Goal: Communication & Community: Answer question/provide support

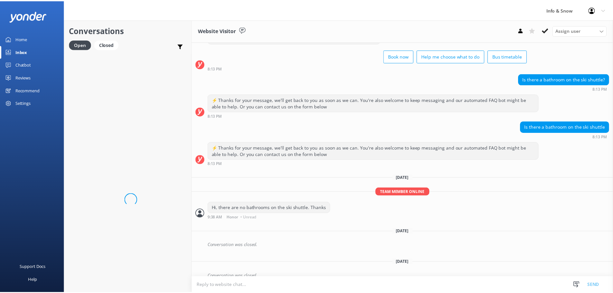
scroll to position [34, 0]
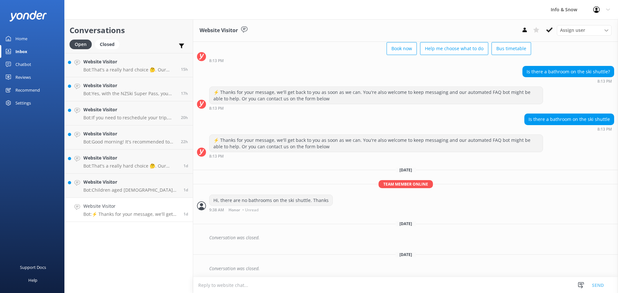
click at [131, 207] on h4 "Website Visitor" at bounding box center [130, 206] width 95 height 7
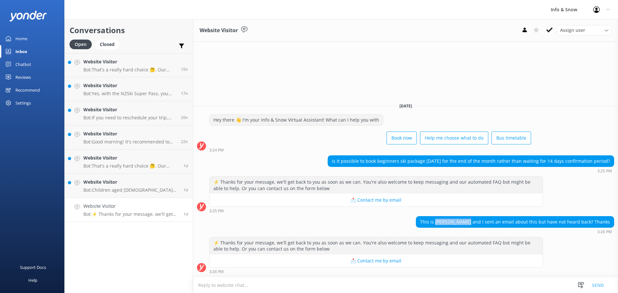
drag, startPoint x: 446, startPoint y: 223, endPoint x: 477, endPoint y: 224, distance: 31.3
click at [477, 224] on div "This is [PERSON_NAME] and I sent an email about this but have not heard back? T…" at bounding box center [515, 222] width 198 height 11
copy div "[PERSON_NAME]"
click at [330, 284] on textarea at bounding box center [405, 286] width 425 height 16
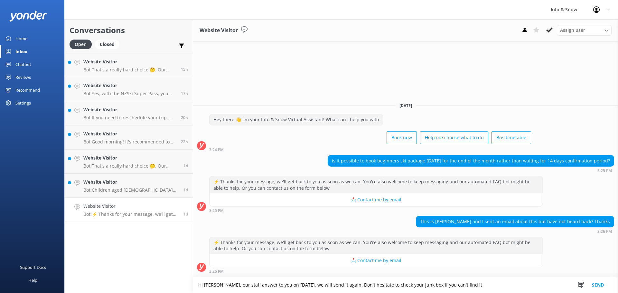
paste textarea "ed you on [DATE], but we will resend it"
click at [492, 286] on textarea "Hi [PERSON_NAME], our staff answered you on [DATE], but we will resend it. Don'…" at bounding box center [405, 285] width 425 height 16
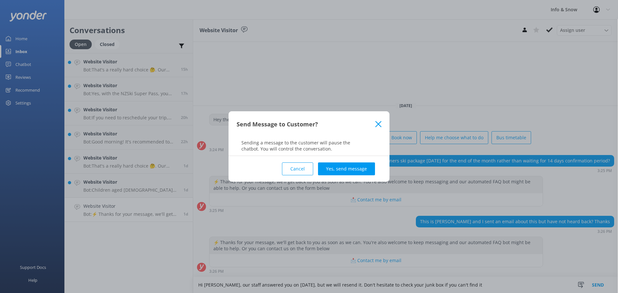
type textarea "Hi [PERSON_NAME], our staff answered you on [DATE], but we will resend it. Don'…"
click at [345, 162] on div "Cancel Yes, send message" at bounding box center [309, 169] width 145 height 26
click at [345, 165] on button "Yes, send message" at bounding box center [346, 169] width 57 height 13
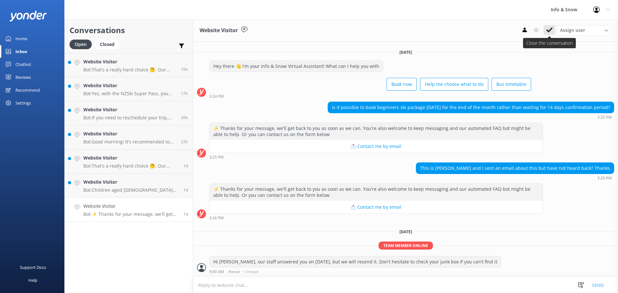
click at [548, 29] on icon at bounding box center [549, 30] width 6 height 6
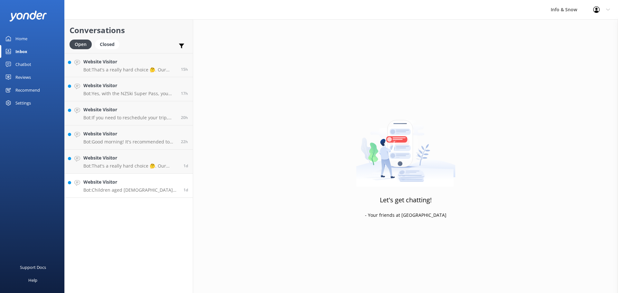
click at [119, 189] on p "Bot: Children aged [DEMOGRAPHIC_DATA] years old receive a free lift pass and ar…" at bounding box center [130, 190] width 95 height 6
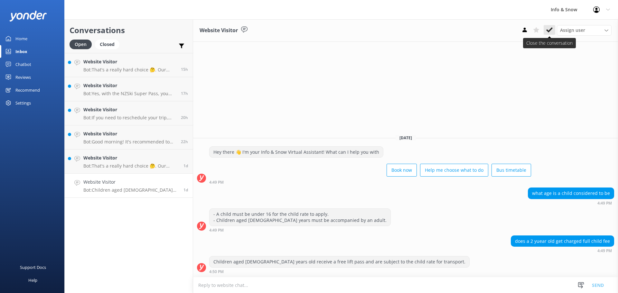
click at [547, 27] on icon at bounding box center [549, 30] width 6 height 6
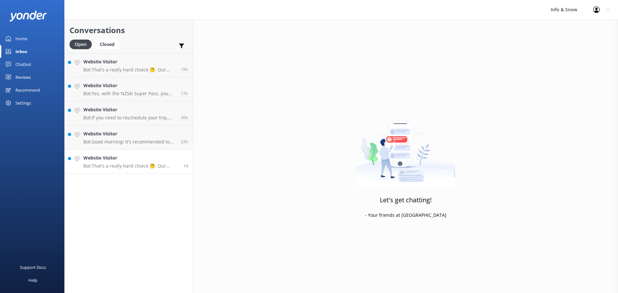
click at [115, 166] on p "Bot: That's a really hard choice 🤔. Our interactive quiz can help recommend a g…" at bounding box center [130, 166] width 95 height 6
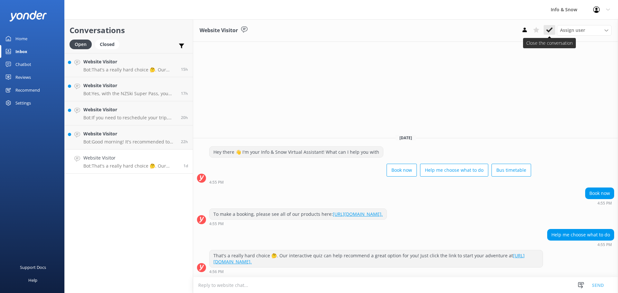
click at [548, 29] on icon at bounding box center [549, 30] width 6 height 6
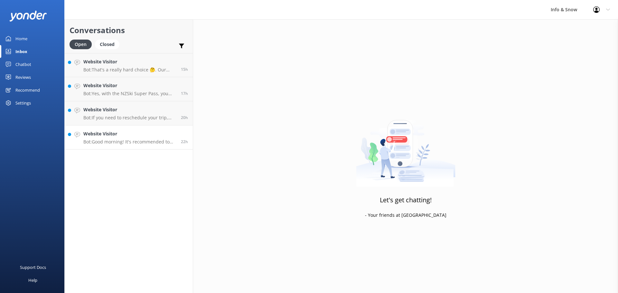
click at [126, 142] on p "Bot: Good morning! It's recommended to book your Queenstown ski bus transport i…" at bounding box center [129, 142] width 93 height 6
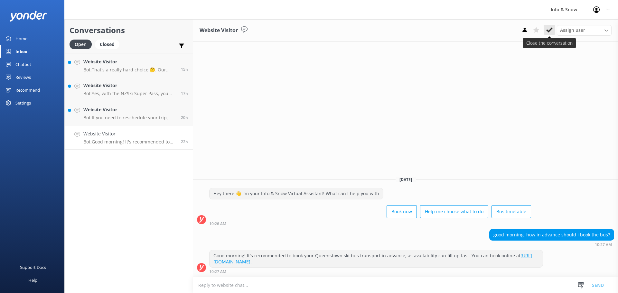
click at [548, 32] on use at bounding box center [549, 29] width 6 height 5
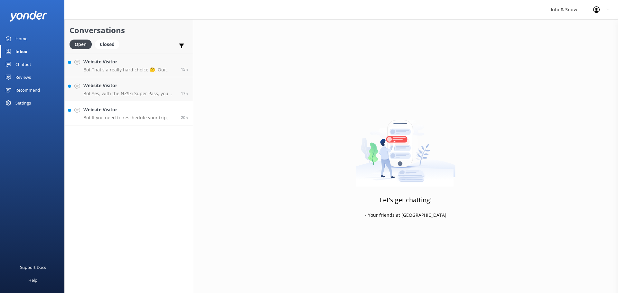
click at [120, 113] on h4 "Website Visitor" at bounding box center [129, 109] width 93 height 7
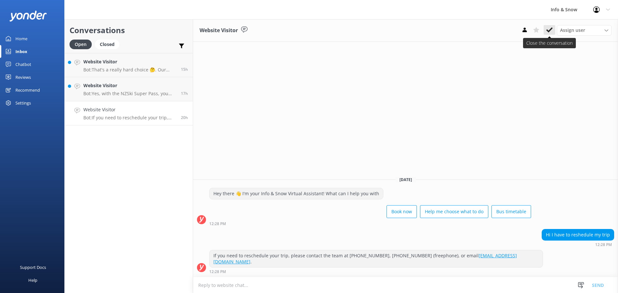
click at [547, 28] on icon at bounding box center [549, 30] width 6 height 6
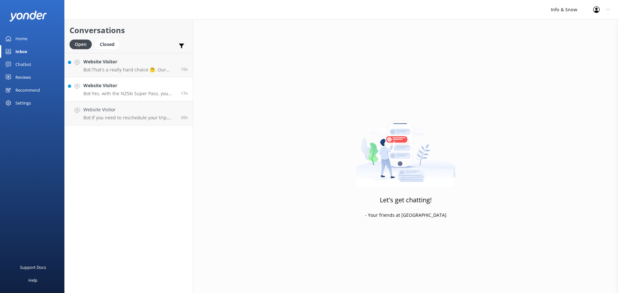
click at [131, 94] on p "Bot: Yes, with the NZSki Super Pass, you have access to the whole mountain, whi…" at bounding box center [129, 94] width 93 height 6
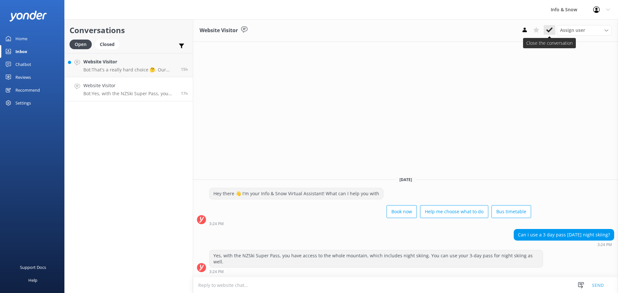
click at [549, 29] on icon at bounding box center [549, 30] width 6 height 6
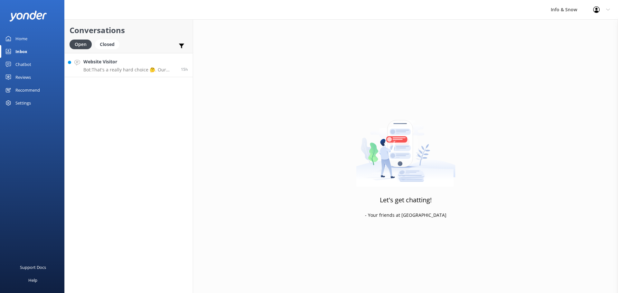
click at [113, 68] on p "Bot: That's a really hard choice 🤔. Our interactive quiz can help recommend a g…" at bounding box center [129, 70] width 93 height 6
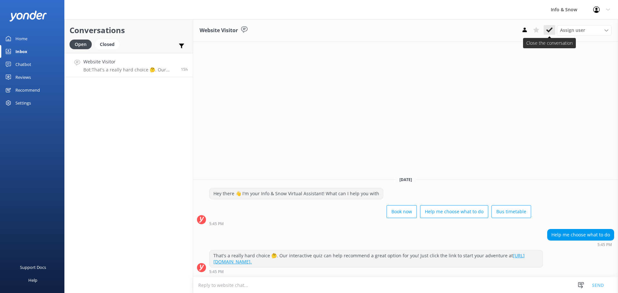
click at [553, 31] on icon at bounding box center [549, 30] width 6 height 6
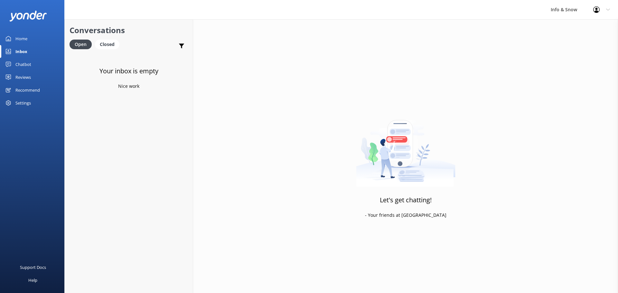
click at [30, 39] on link "Home" at bounding box center [32, 38] width 64 height 13
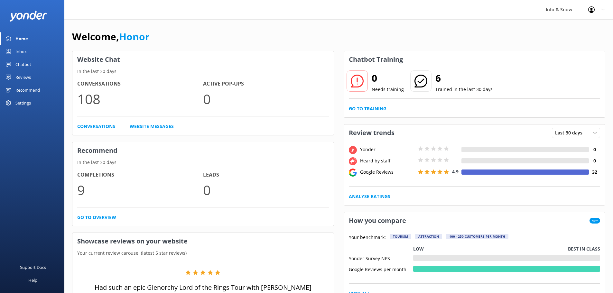
click at [368, 81] on div "0 Needs training" at bounding box center [376, 81] width 58 height 23
